Goal: Communication & Community: Answer question/provide support

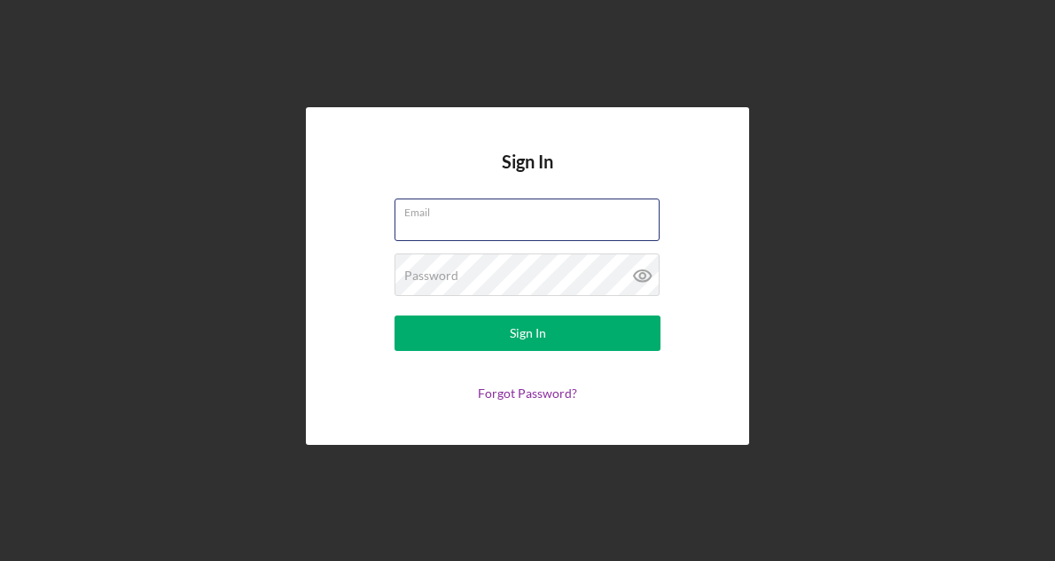
type input "[EMAIL_ADDRESS][DOMAIN_NAME]"
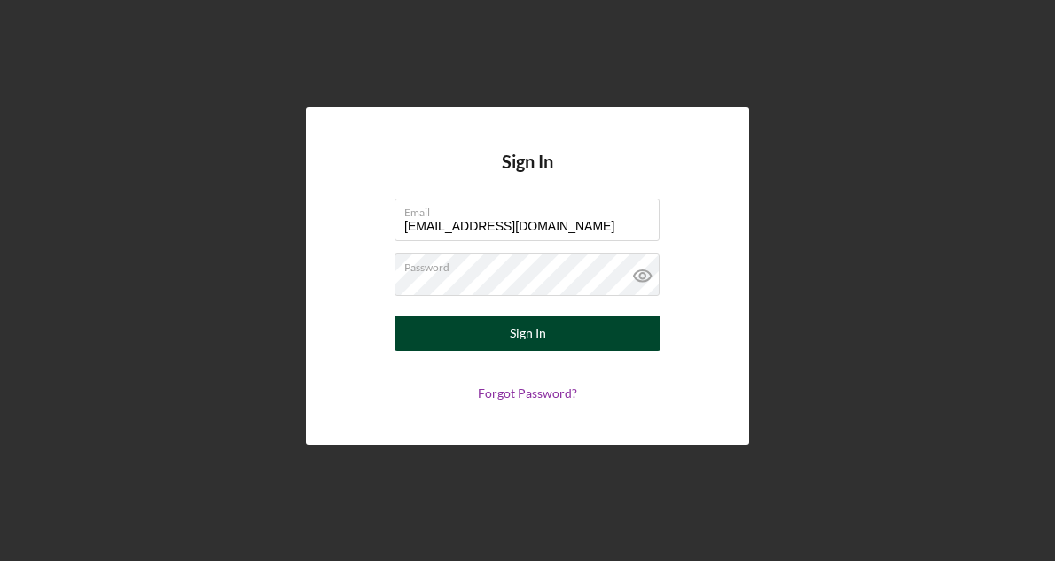
click at [530, 337] on div "Sign In" at bounding box center [528, 333] width 36 height 35
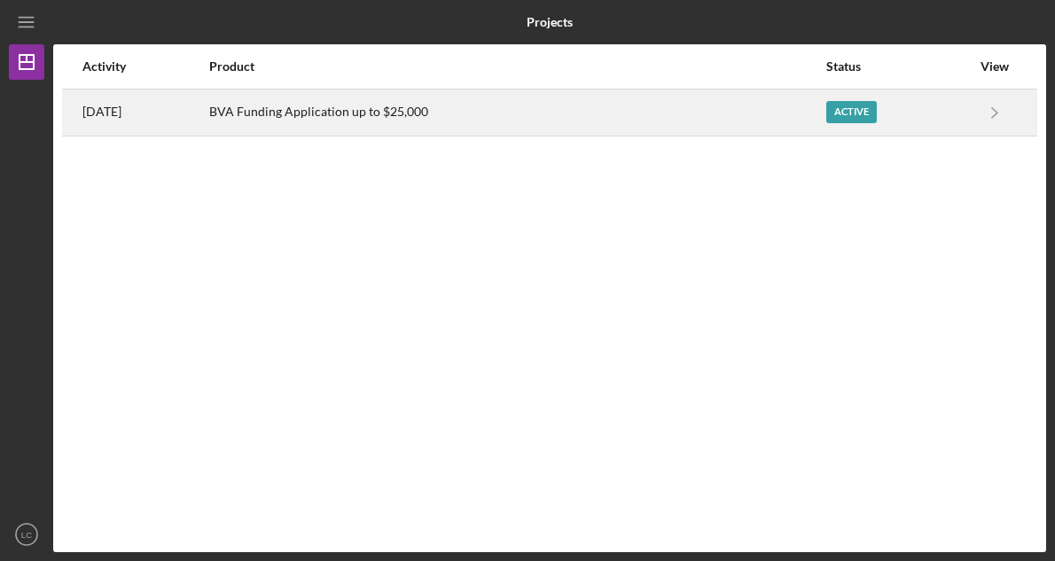
click at [489, 114] on div "BVA Funding Application up to $25,000" at bounding box center [516, 112] width 615 height 44
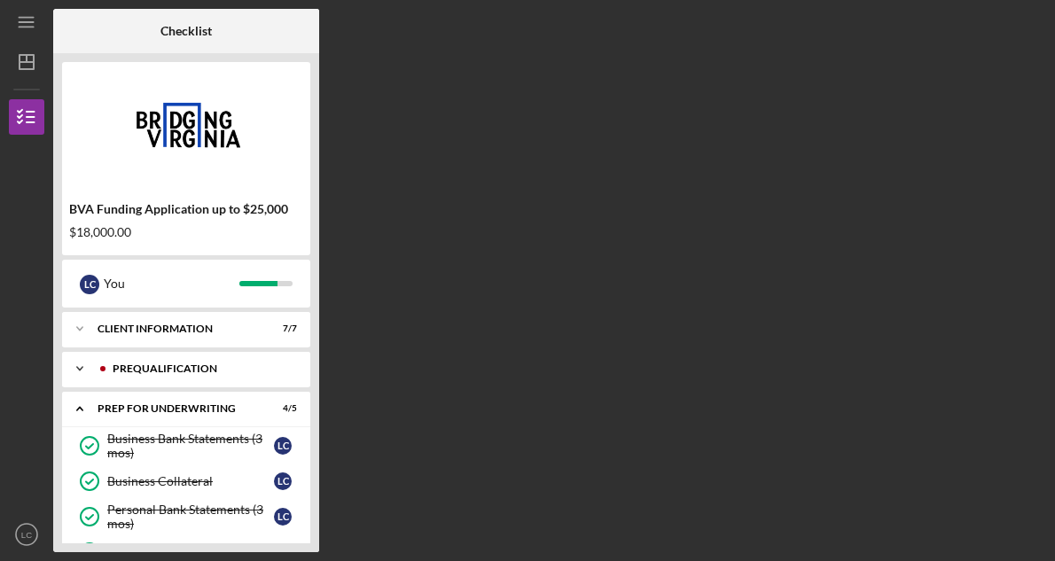
click at [231, 374] on div "Icon/Expander Prequalification 10 / 10" at bounding box center [186, 368] width 248 height 35
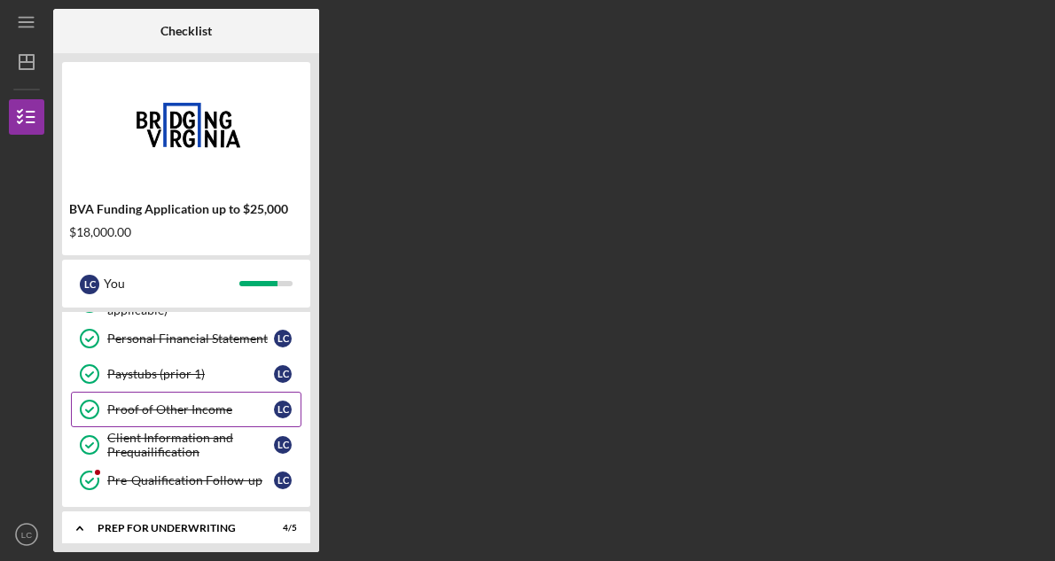
scroll to position [250, 0]
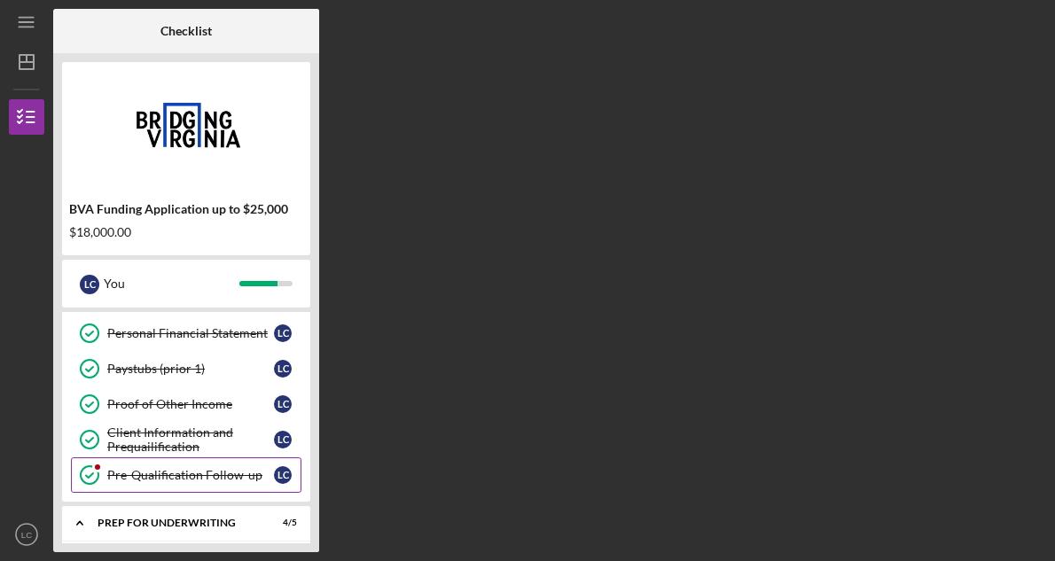
click at [221, 471] on div "Pre-Qualification Follow-up" at bounding box center [190, 475] width 167 height 14
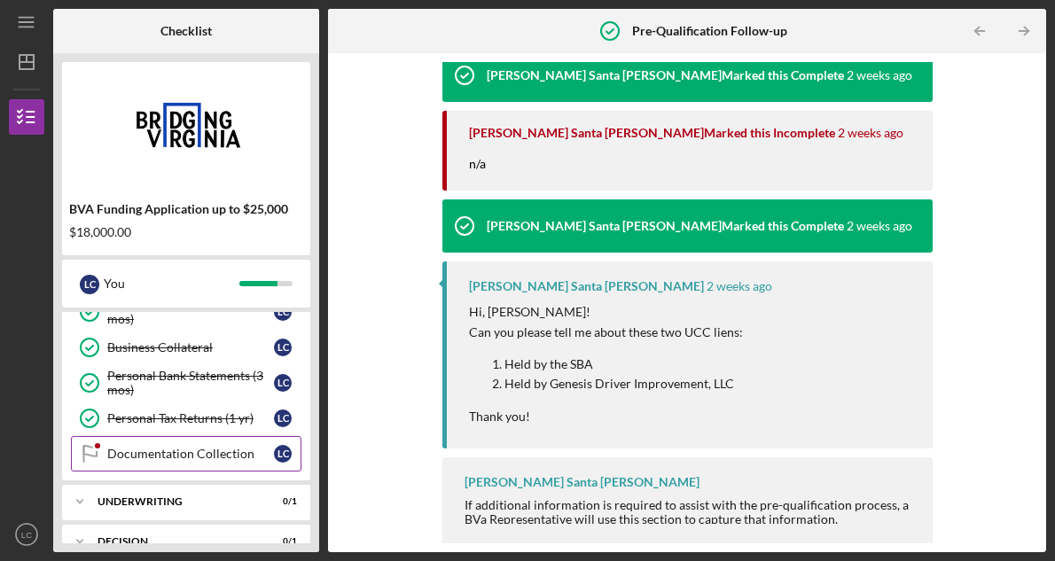
scroll to position [512, 0]
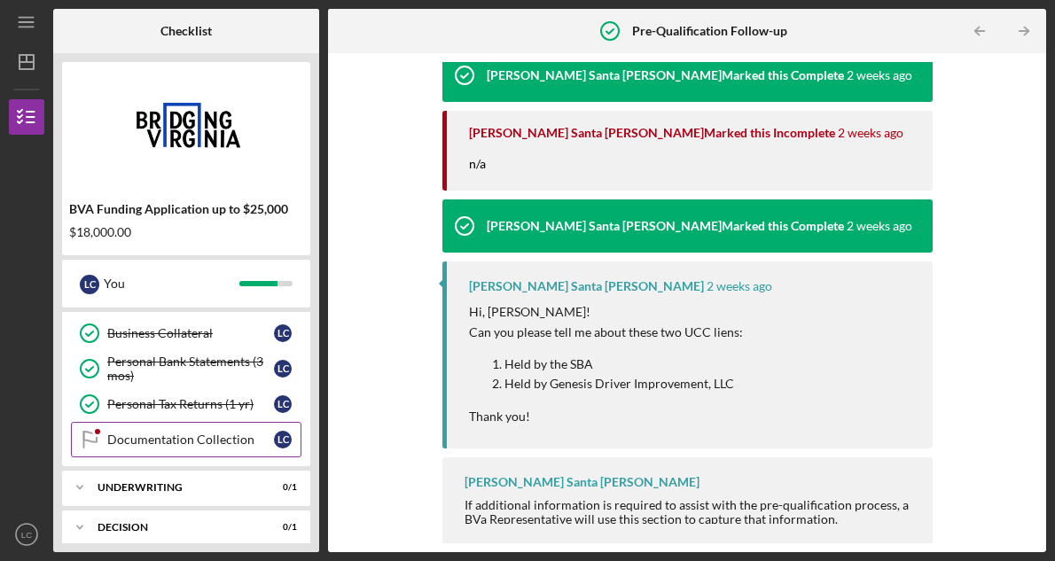
click at [237, 443] on div "Documentation Collection" at bounding box center [190, 440] width 167 height 14
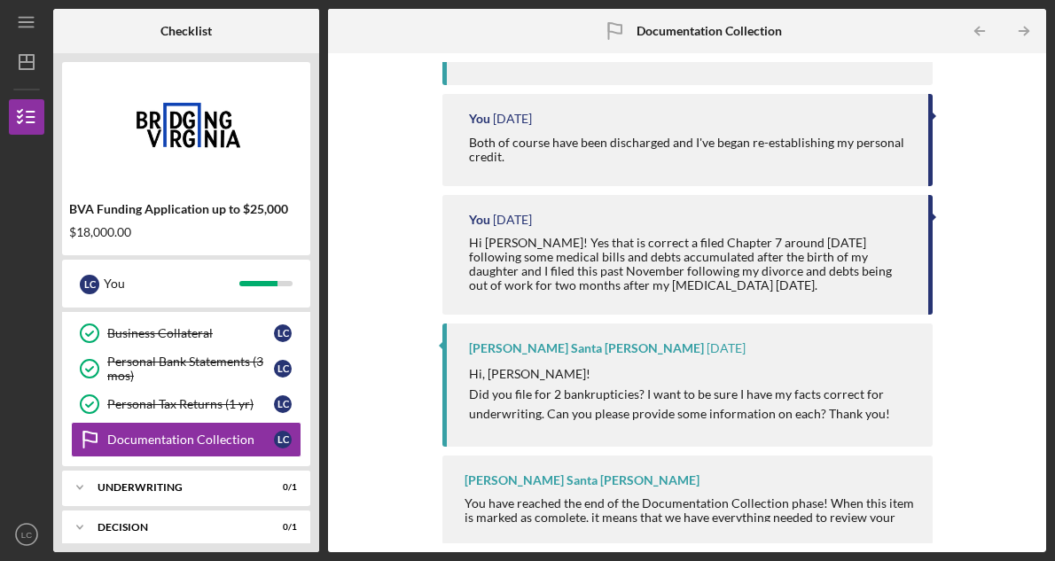
scroll to position [266, 0]
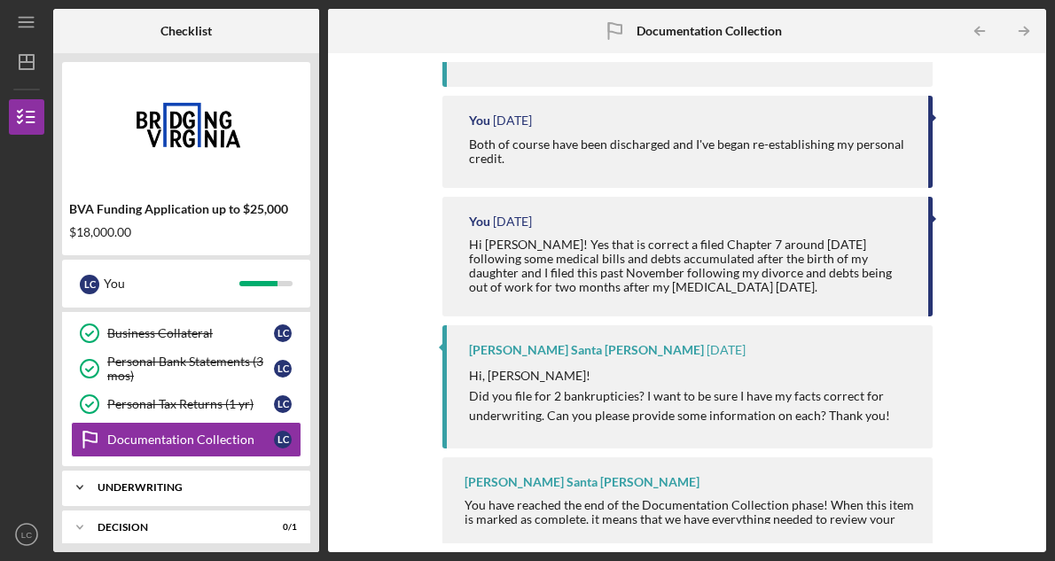
click at [285, 491] on div "Underwriting" at bounding box center [193, 487] width 191 height 11
click at [278, 489] on div "Underwriting" at bounding box center [193, 487] width 191 height 11
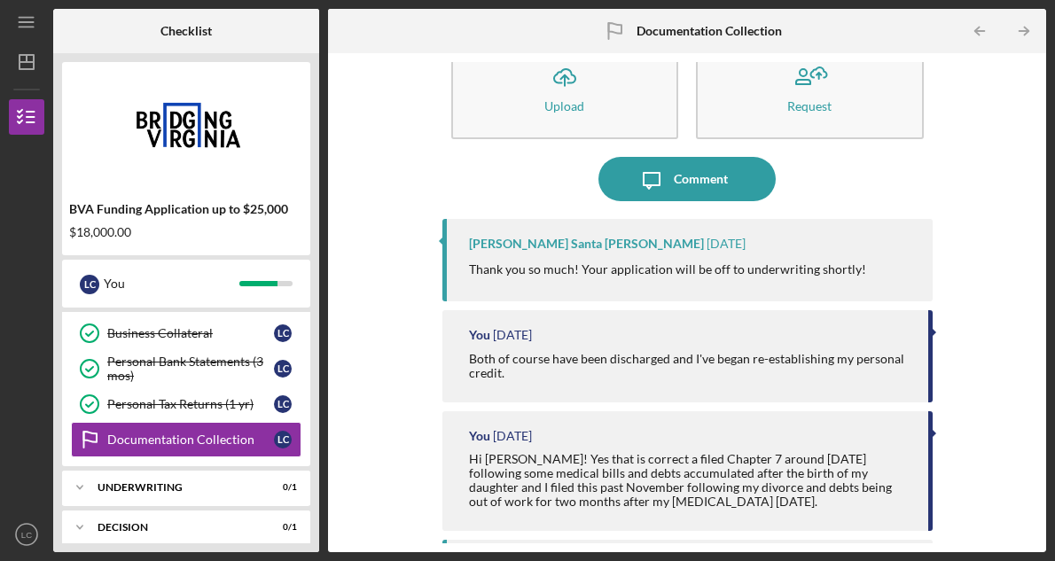
scroll to position [54, 0]
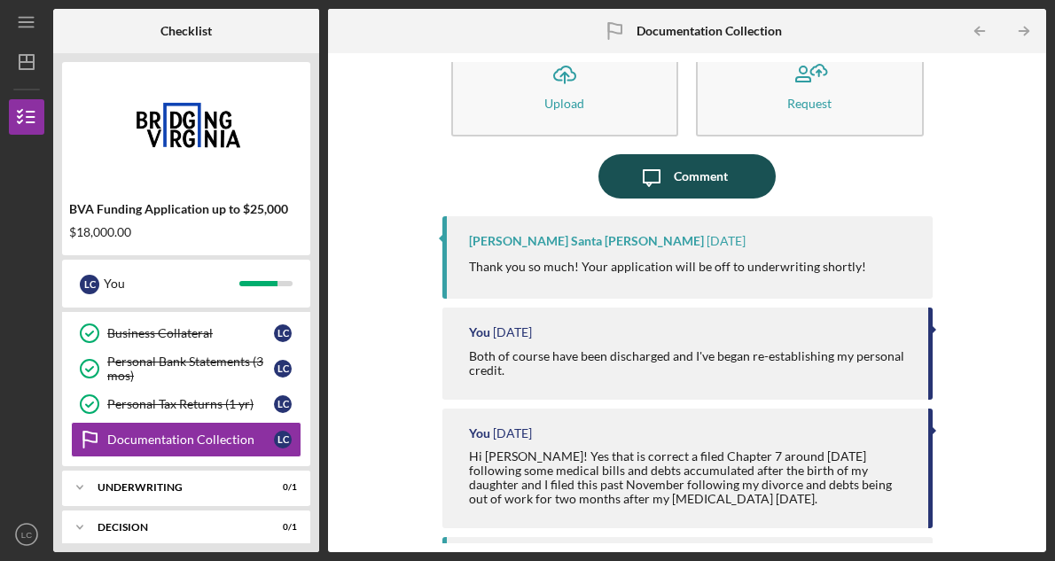
click at [656, 170] on icon "button" at bounding box center [652, 178] width 16 height 16
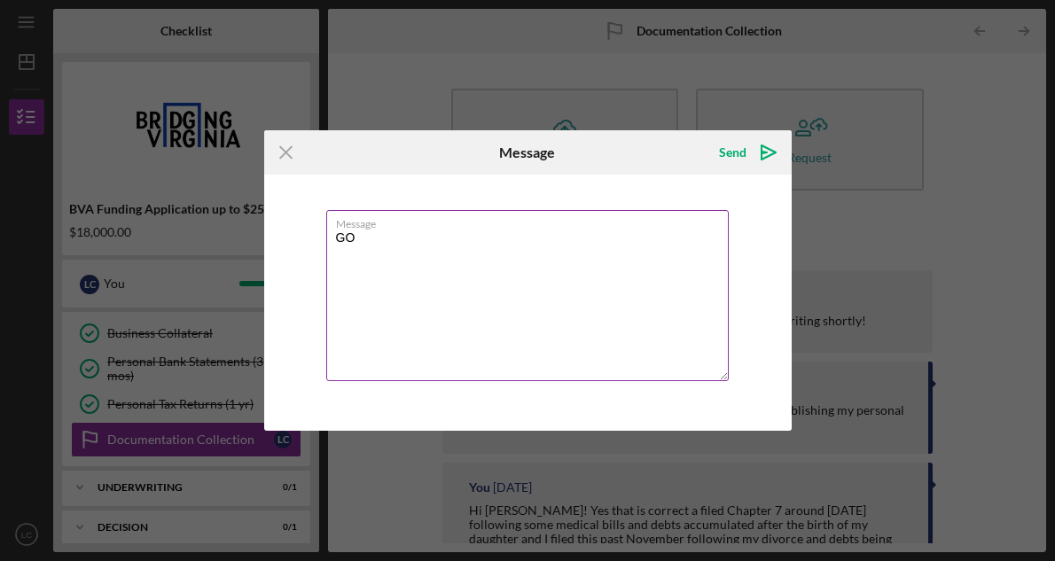
type textarea "G"
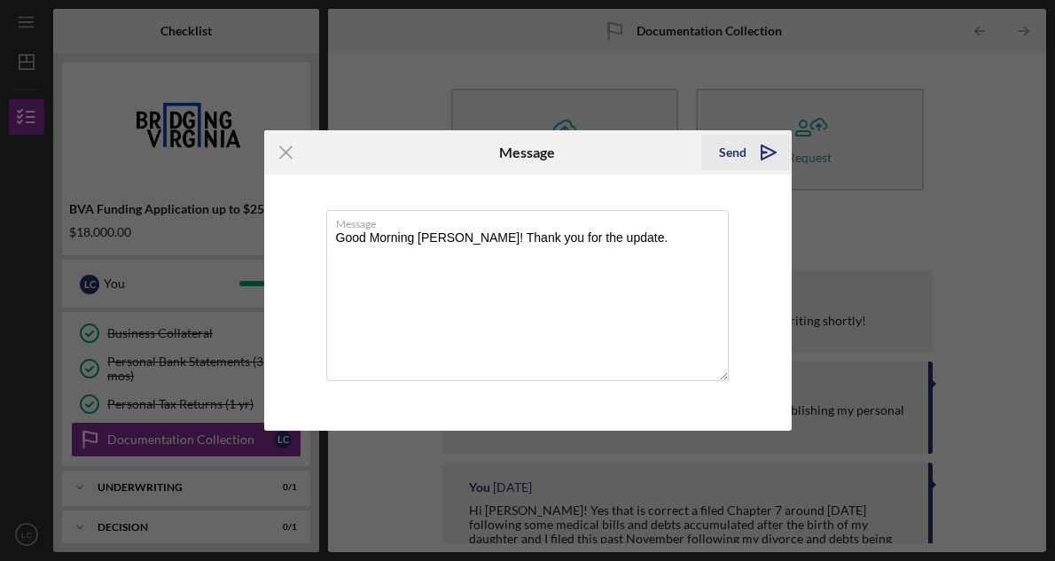
type textarea "Good Morning [PERSON_NAME]! Thank you for the update."
click at [765, 153] on polygon "submit" at bounding box center [764, 153] width 5 height 2
